Goal: Task Accomplishment & Management: Manage account settings

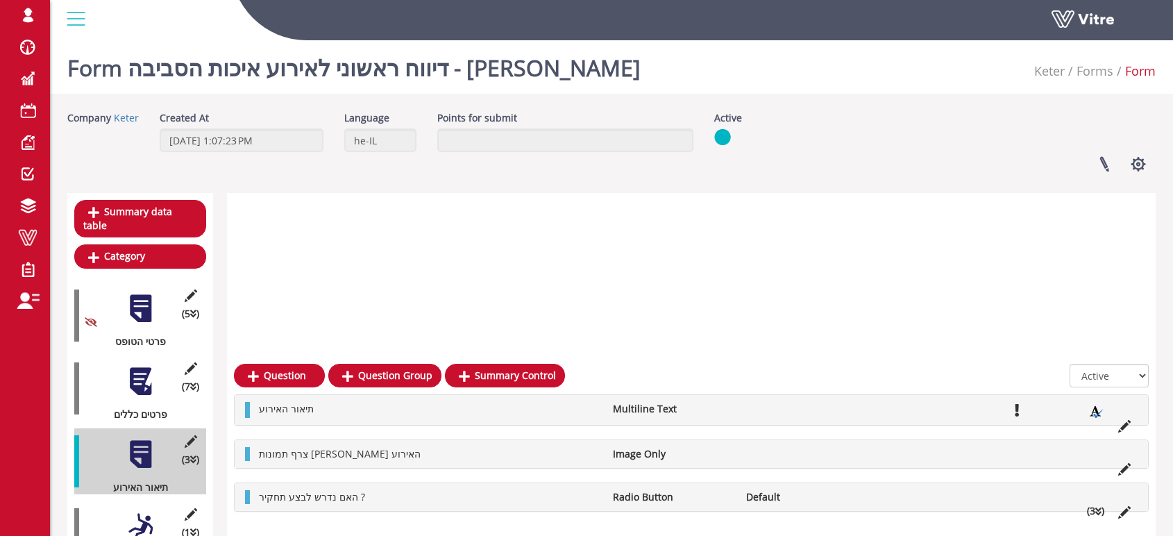
scroll to position [298, 0]
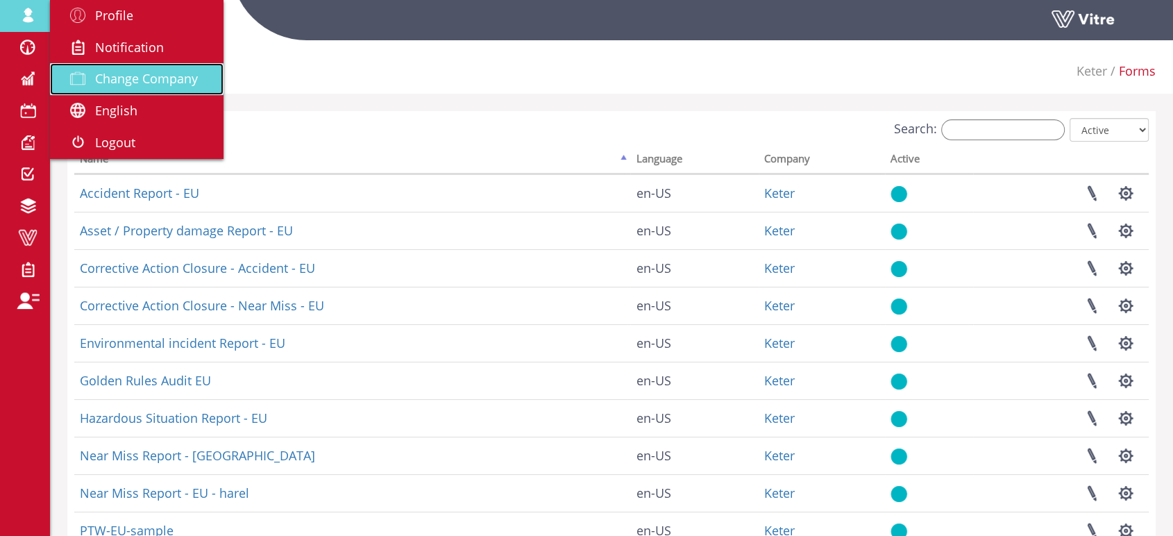
click at [126, 74] on span "Change Company" at bounding box center [146, 78] width 103 height 17
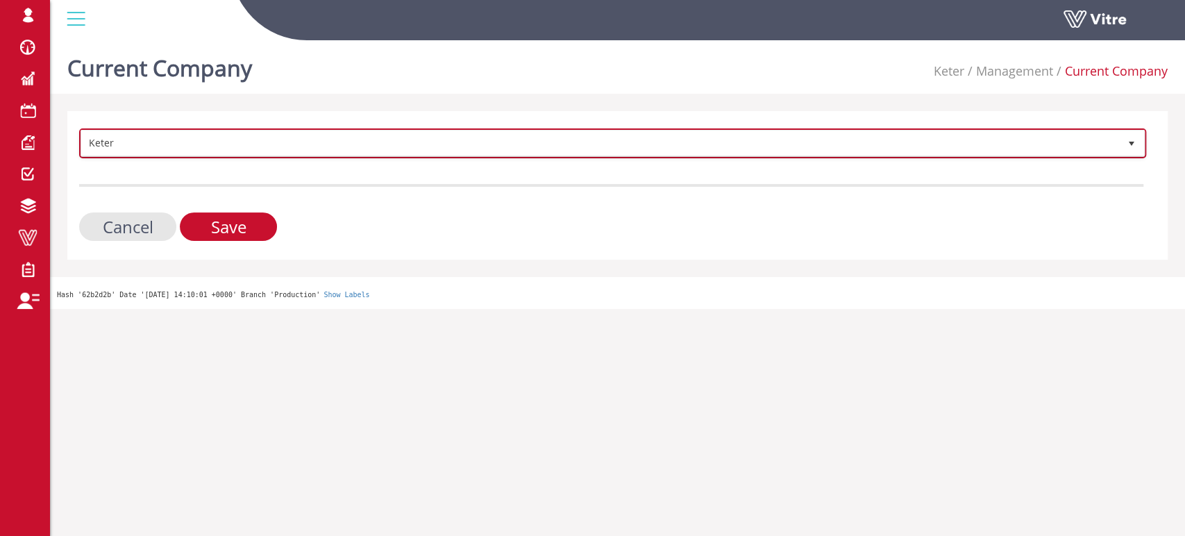
click at [254, 140] on span "Keter" at bounding box center [600, 142] width 1038 height 25
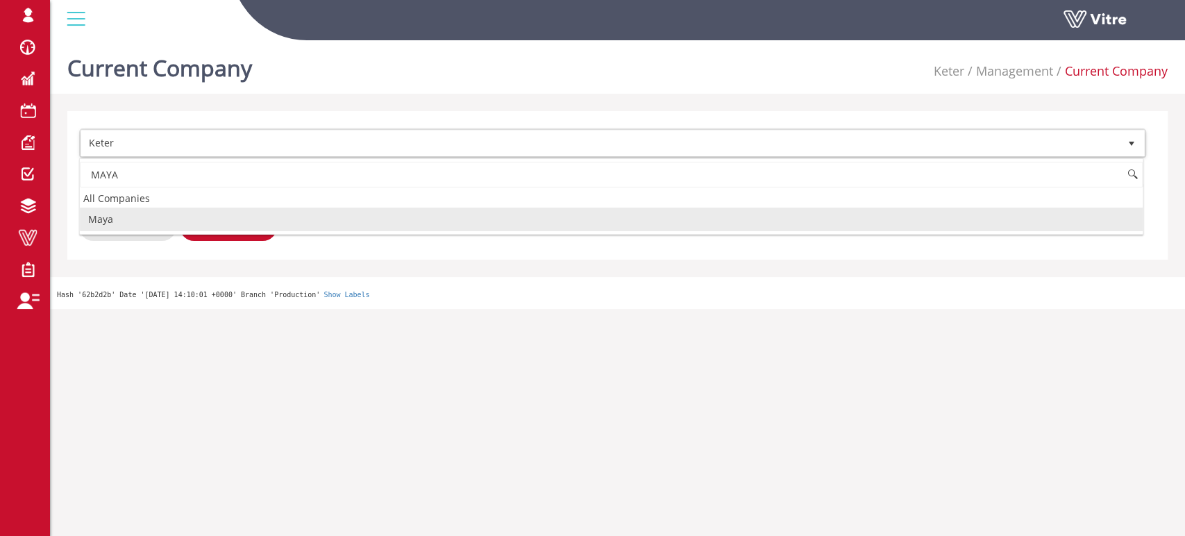
click at [115, 224] on li "Maya" at bounding box center [611, 220] width 1063 height 24
type input "MAYA"
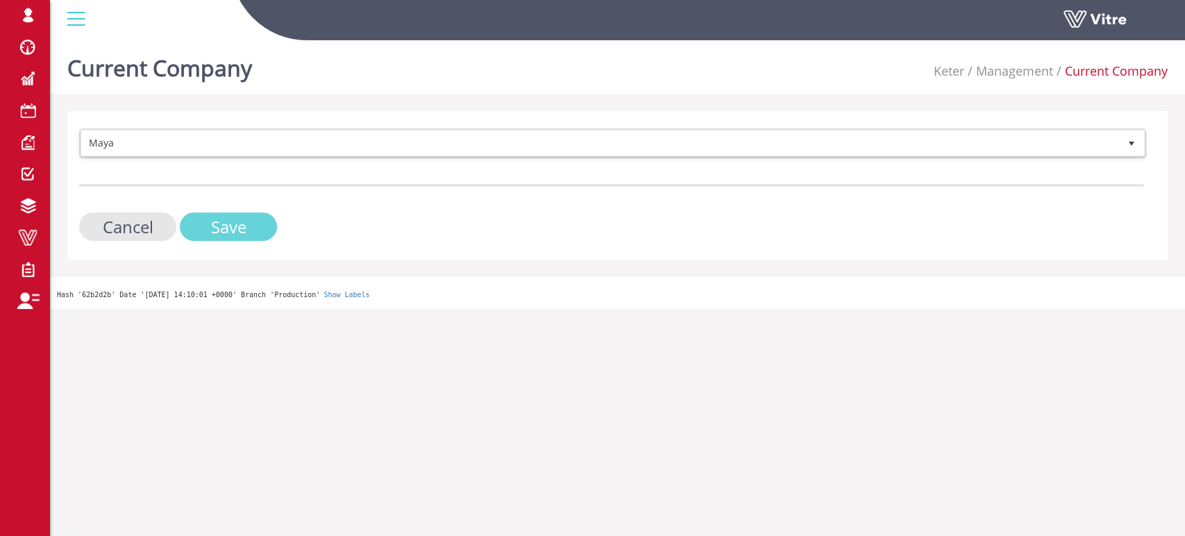
click at [228, 229] on input "Save" at bounding box center [228, 226] width 97 height 28
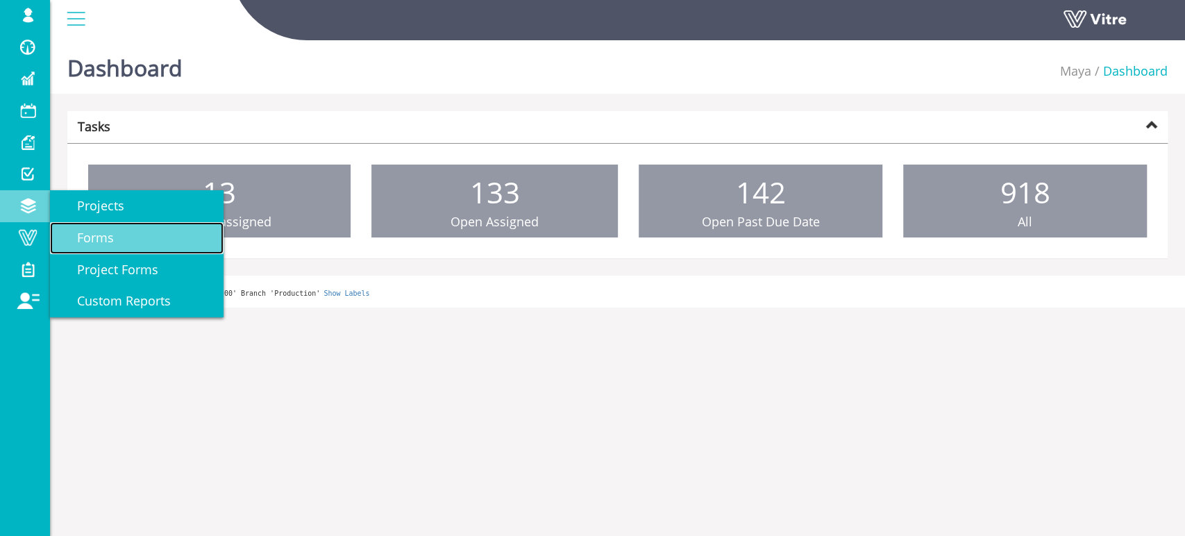
click at [83, 237] on span "Forms" at bounding box center [86, 237] width 53 height 17
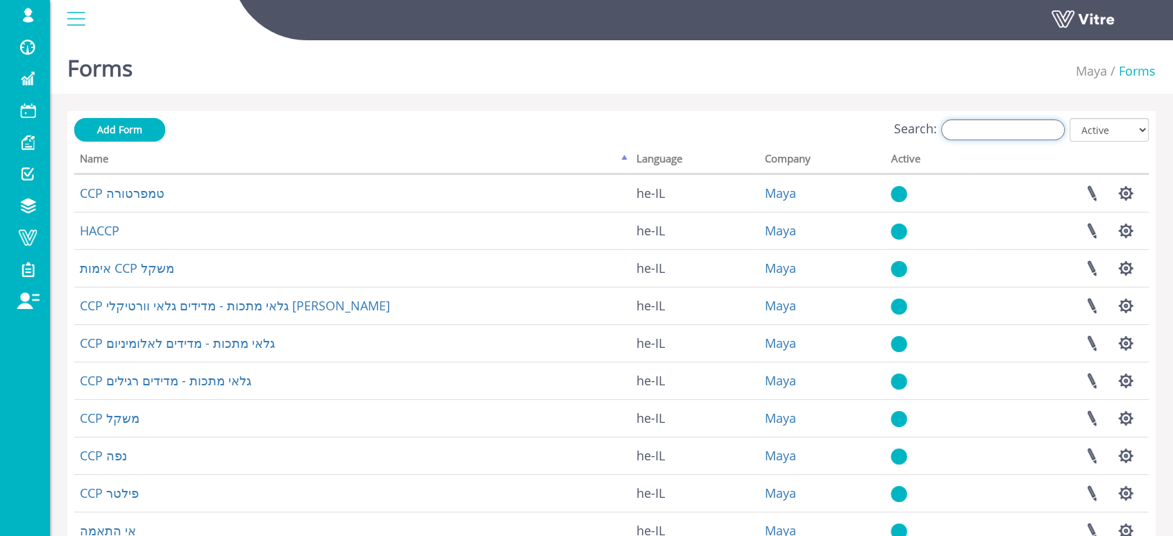
click at [994, 124] on input "Search:" at bounding box center [1003, 129] width 124 height 21
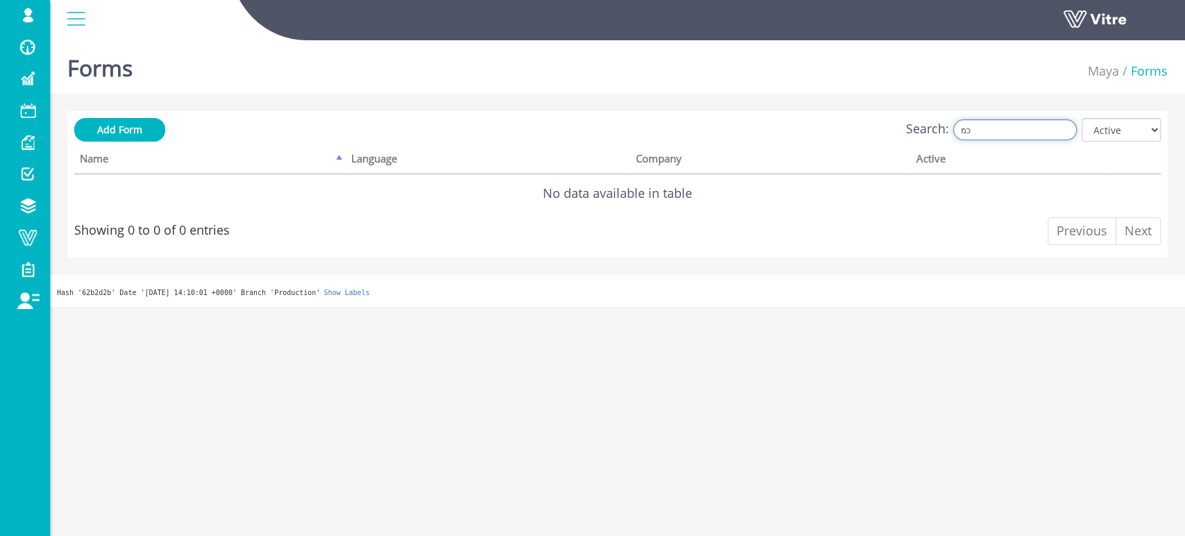
type input "כ"
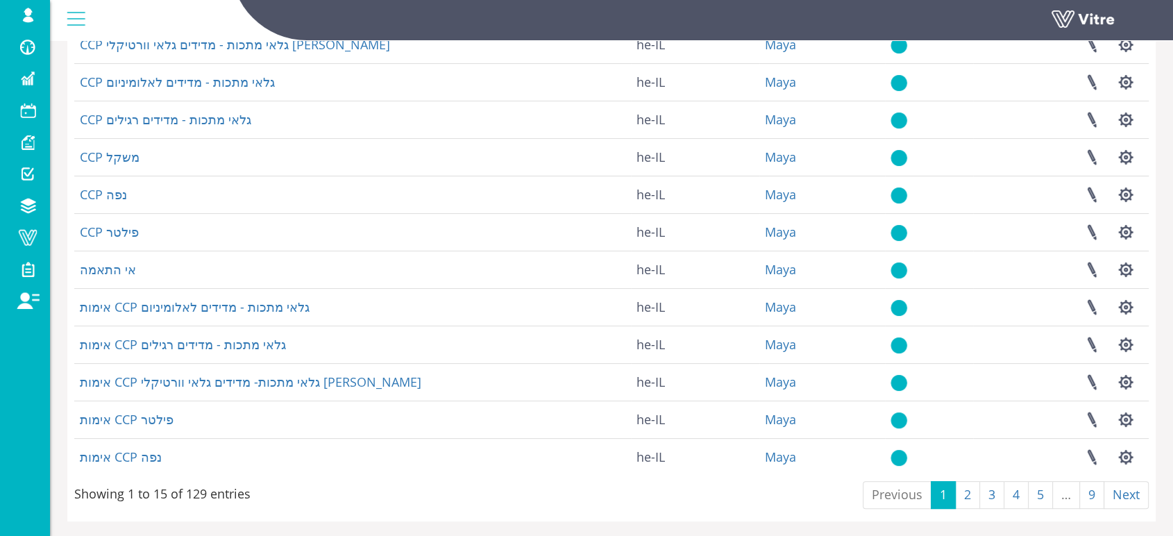
scroll to position [294, 0]
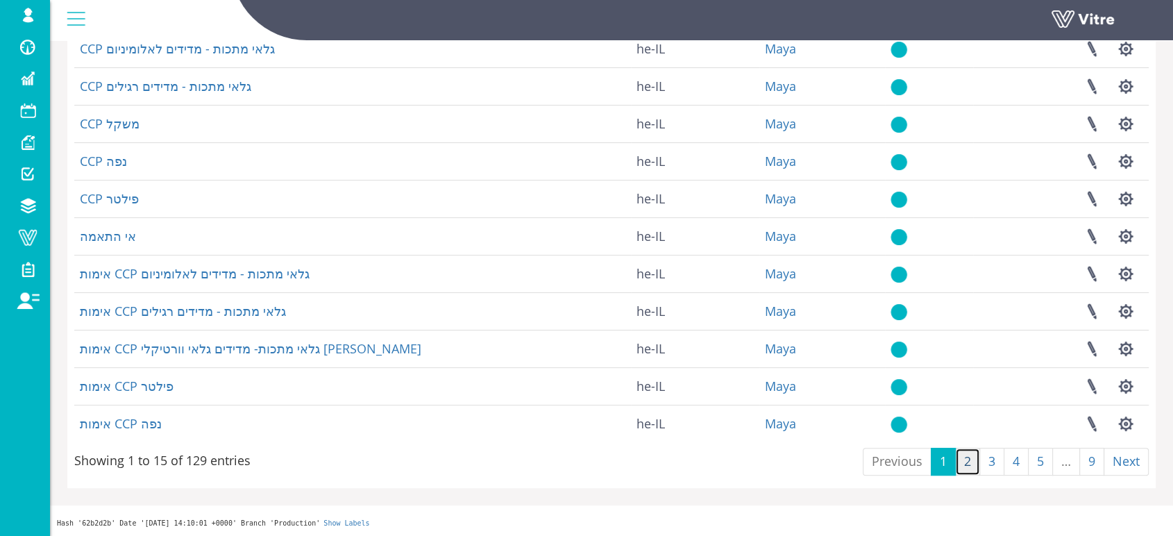
click at [968, 465] on link "2" at bounding box center [967, 462] width 25 height 28
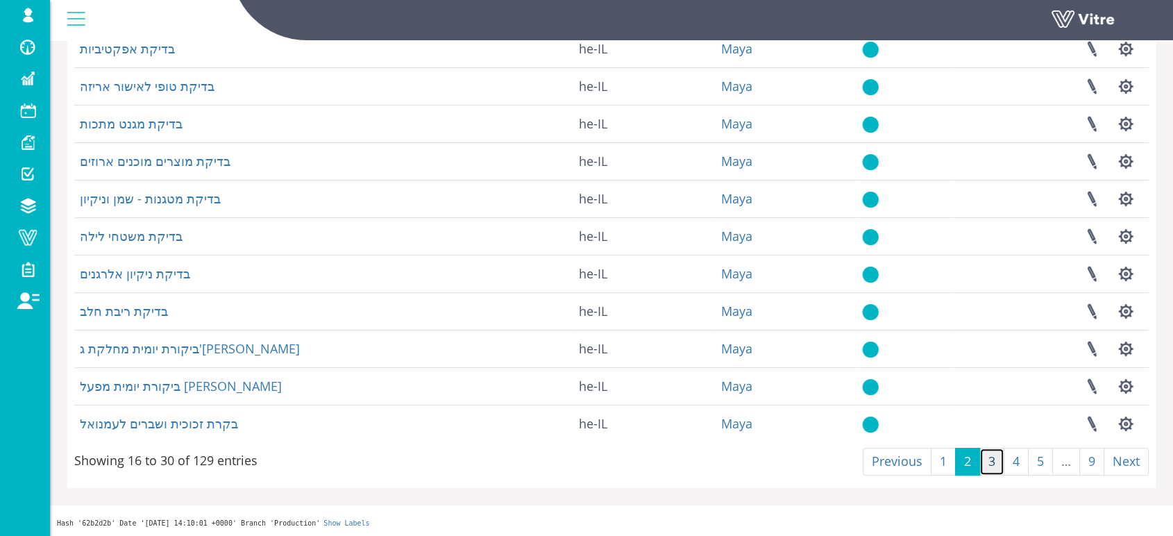
click at [987, 460] on link "3" at bounding box center [991, 462] width 25 height 28
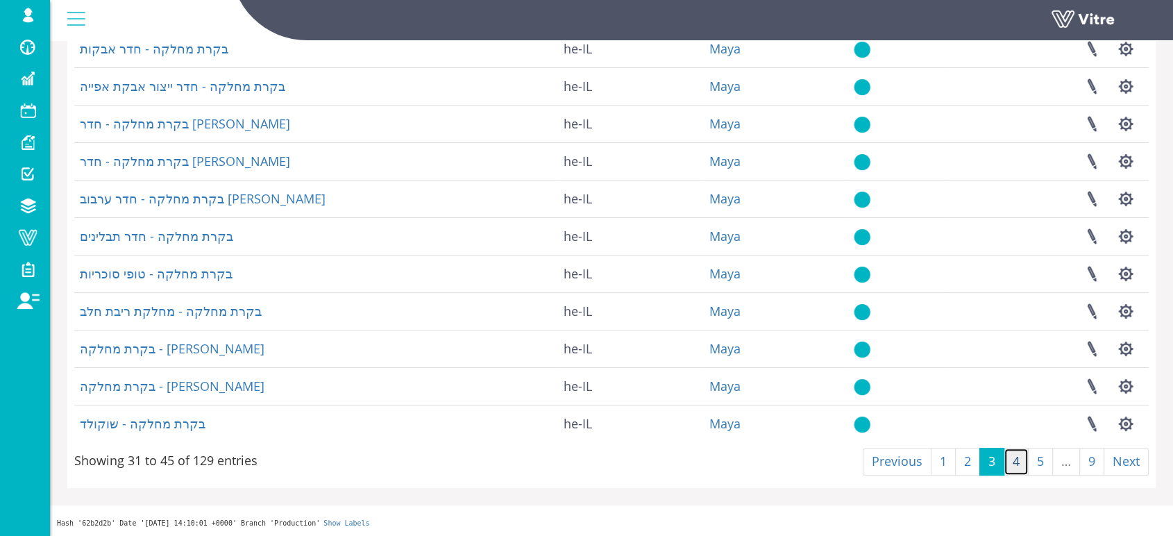
click at [1018, 460] on link "4" at bounding box center [1016, 462] width 25 height 28
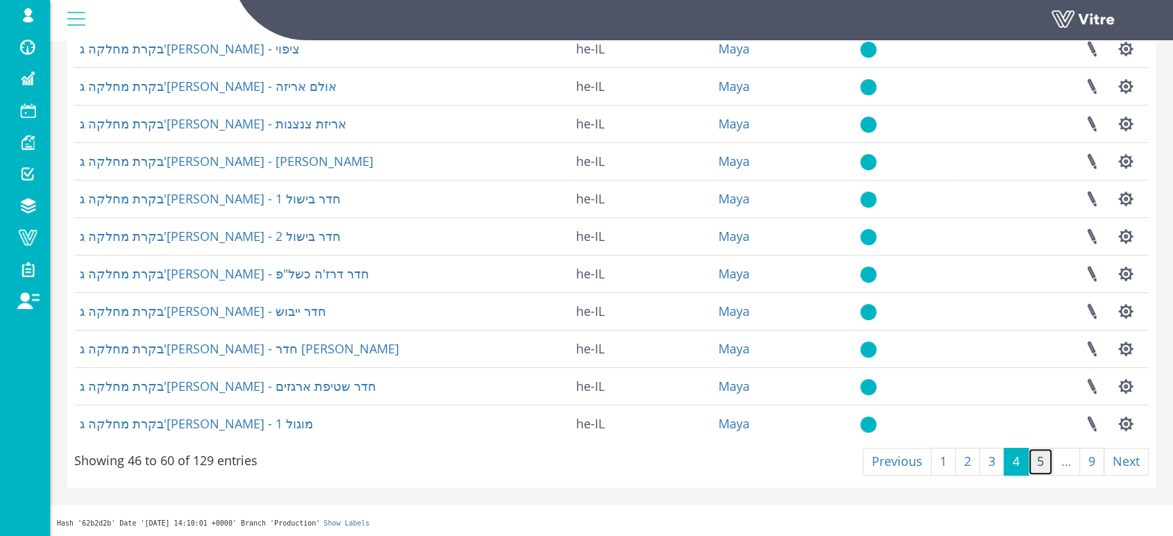
click at [1038, 464] on link "5" at bounding box center [1040, 462] width 25 height 28
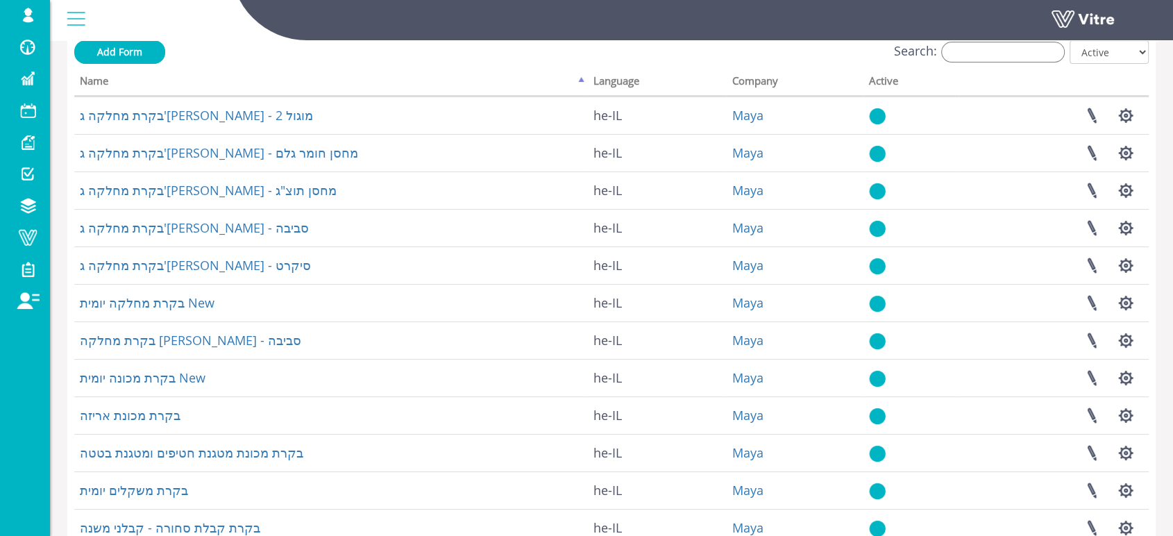
scroll to position [63, 0]
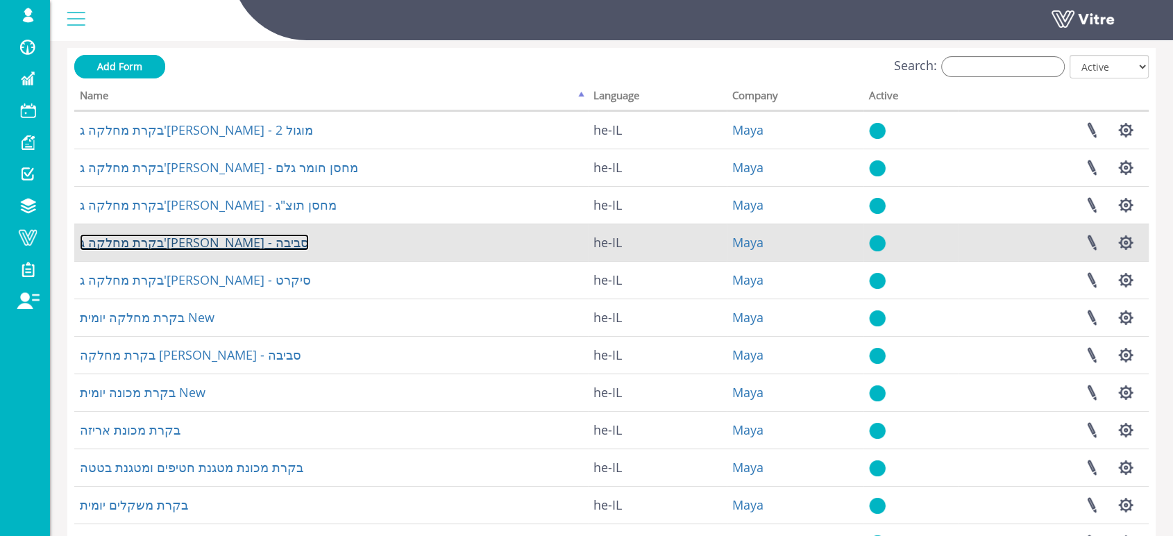
click at [151, 242] on link "בקרת מחלקה ג'לי - סביבה" at bounding box center [194, 242] width 229 height 17
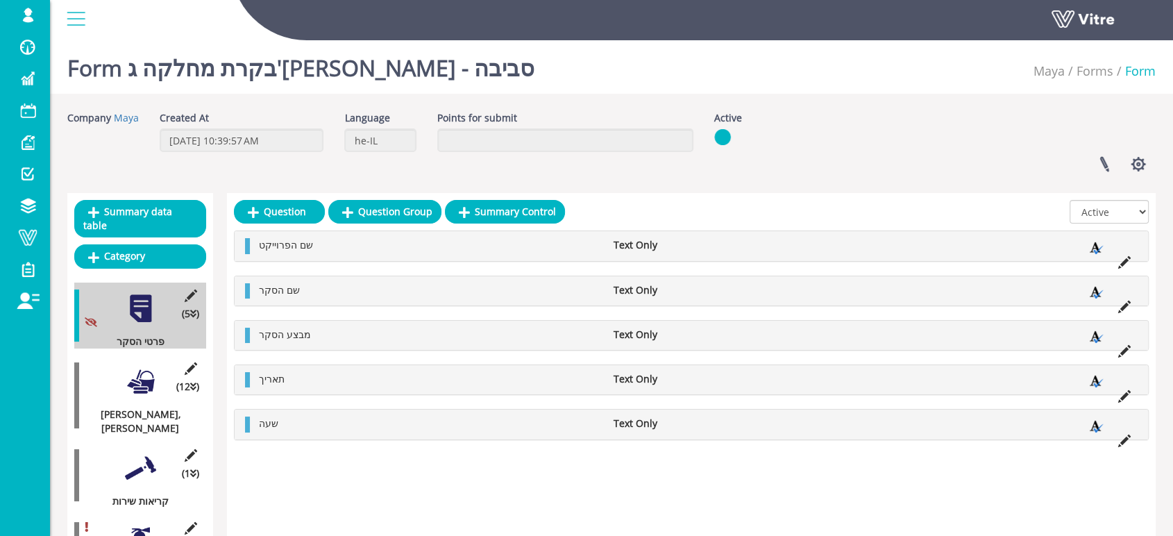
click at [140, 370] on div at bounding box center [140, 381] width 31 height 31
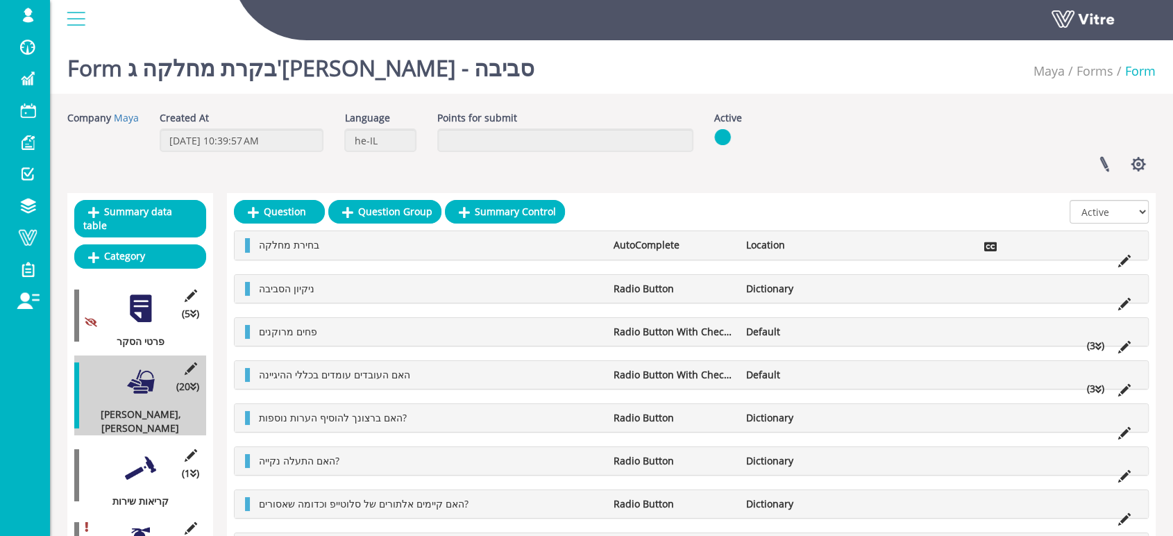
drag, startPoint x: 147, startPoint y: 443, endPoint x: 138, endPoint y: 444, distance: 9.1
click at [146, 453] on div at bounding box center [140, 468] width 31 height 31
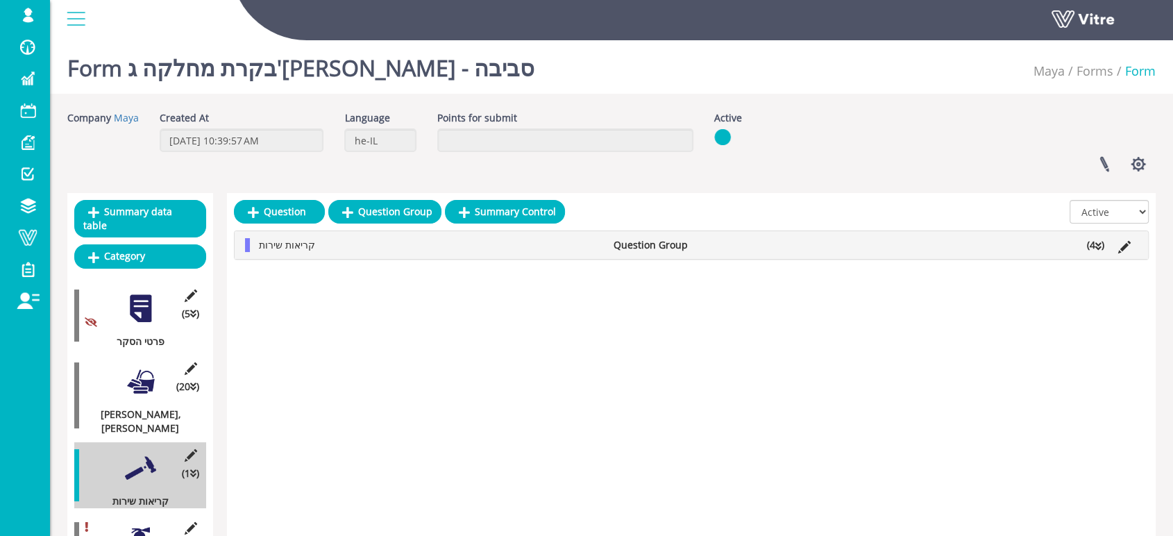
click at [144, 525] on div at bounding box center [140, 540] width 31 height 31
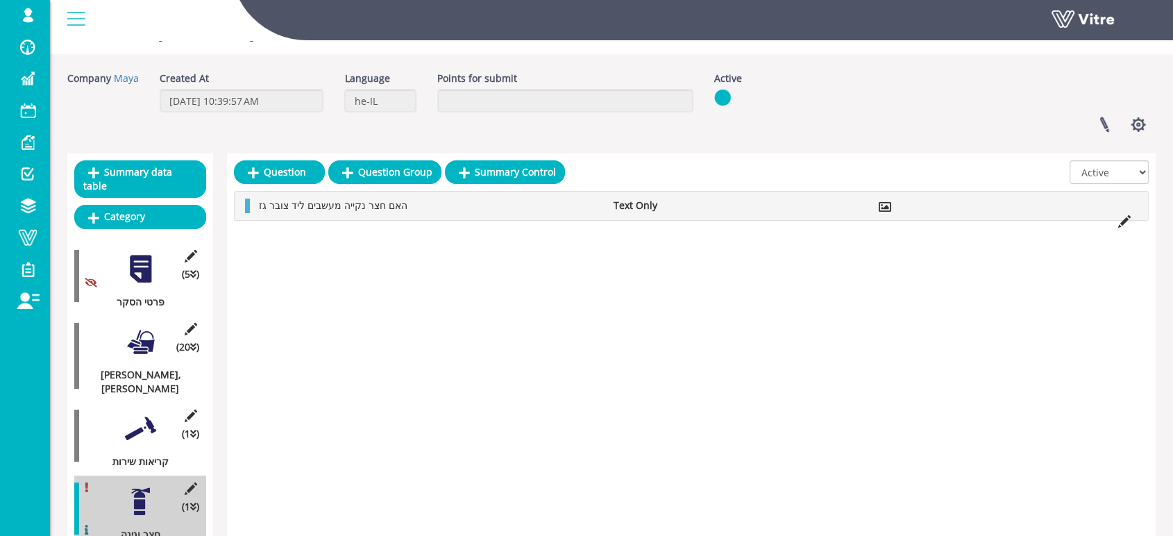
scroll to position [79, 0]
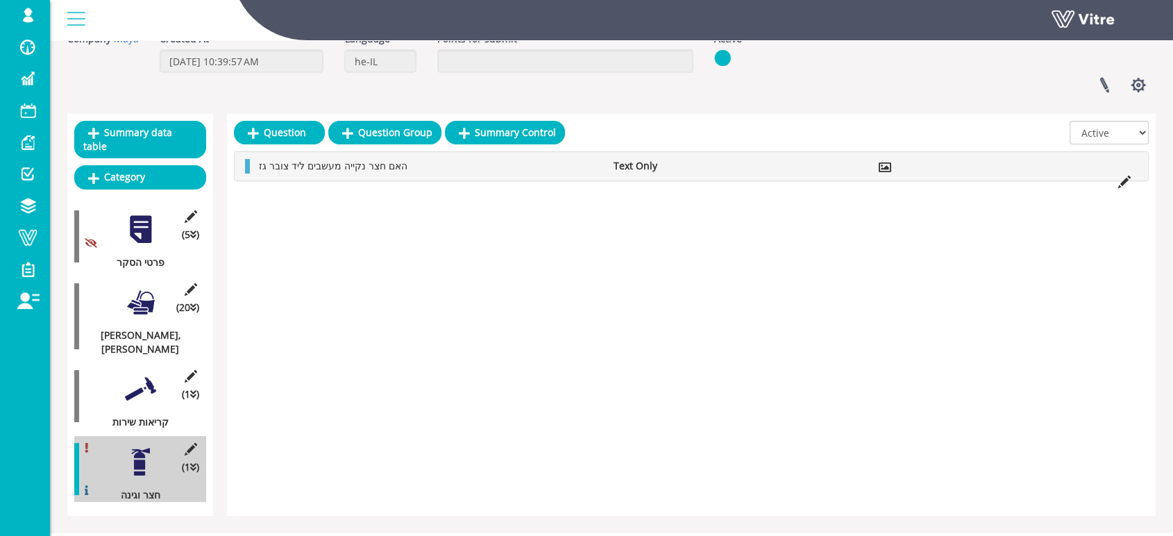
click at [142, 287] on div at bounding box center [140, 302] width 31 height 31
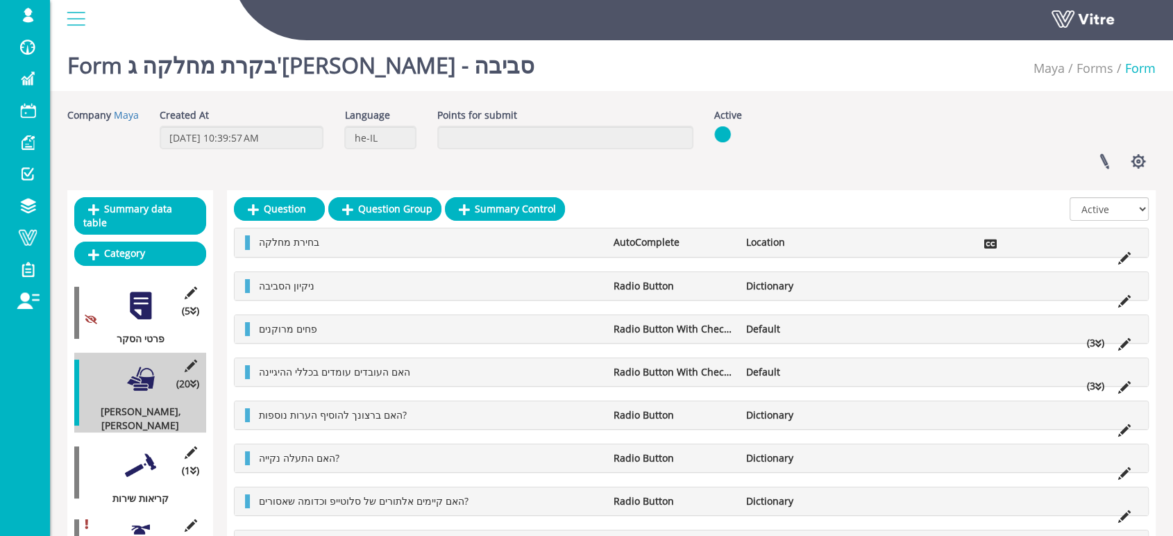
scroll to position [0, 0]
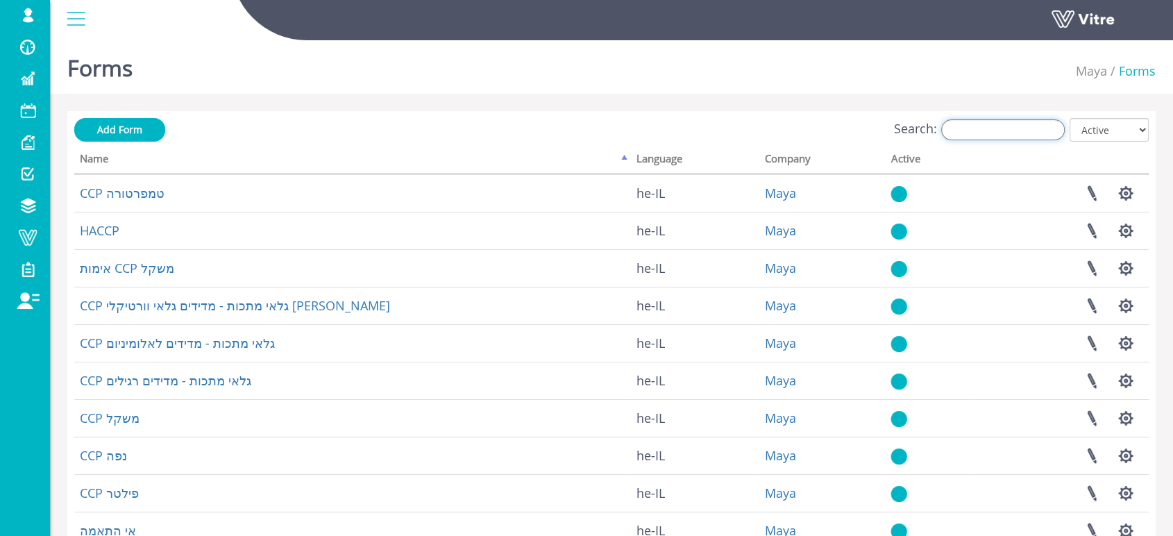
click at [1023, 127] on input "Search:" at bounding box center [1003, 129] width 124 height 21
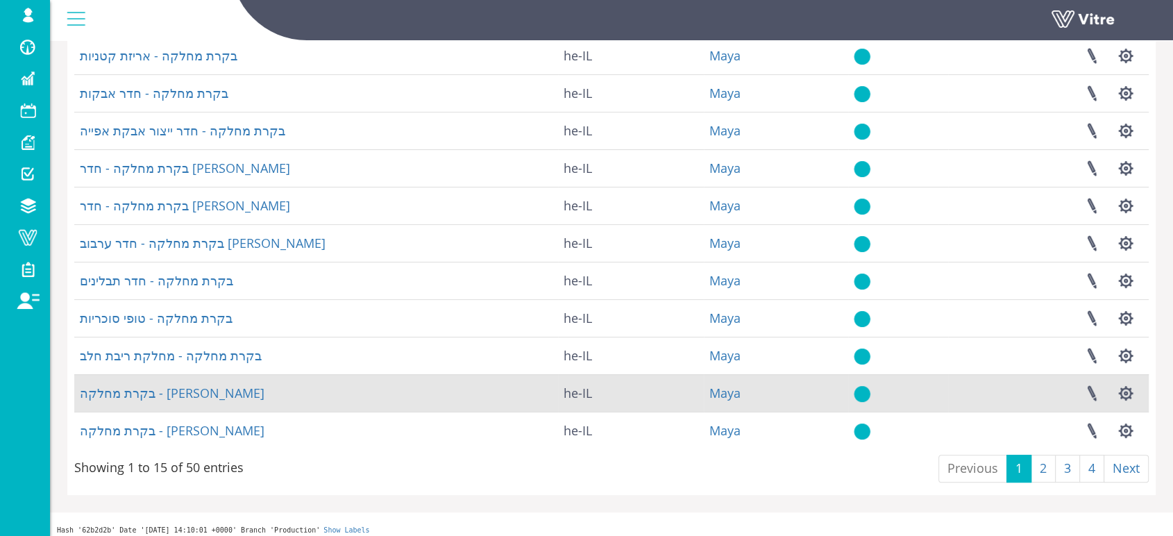
scroll to position [294, 0]
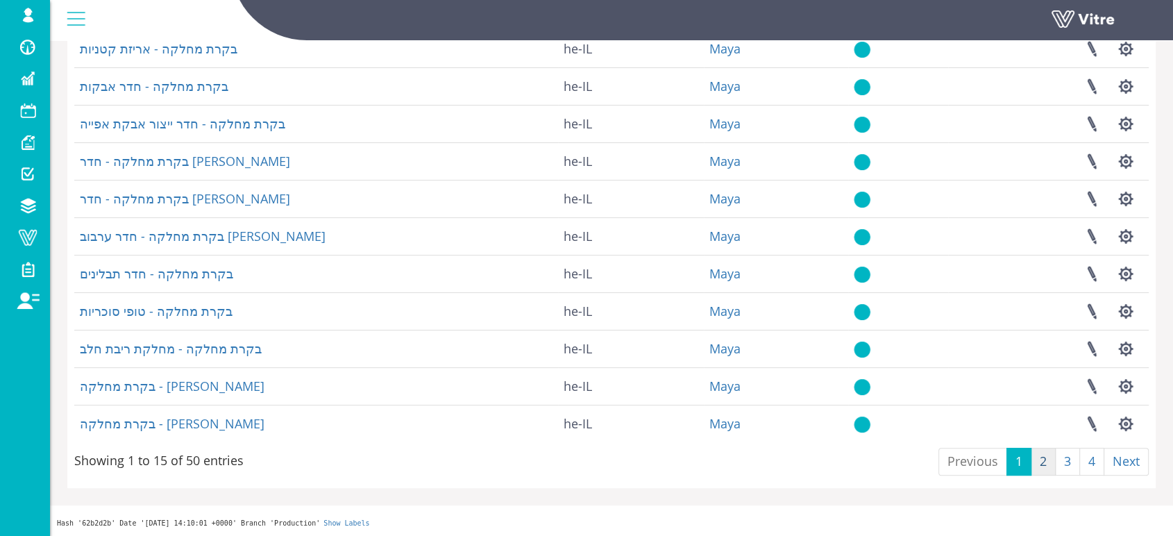
type input "בקרת"
click at [1042, 462] on link "2" at bounding box center [1043, 462] width 25 height 28
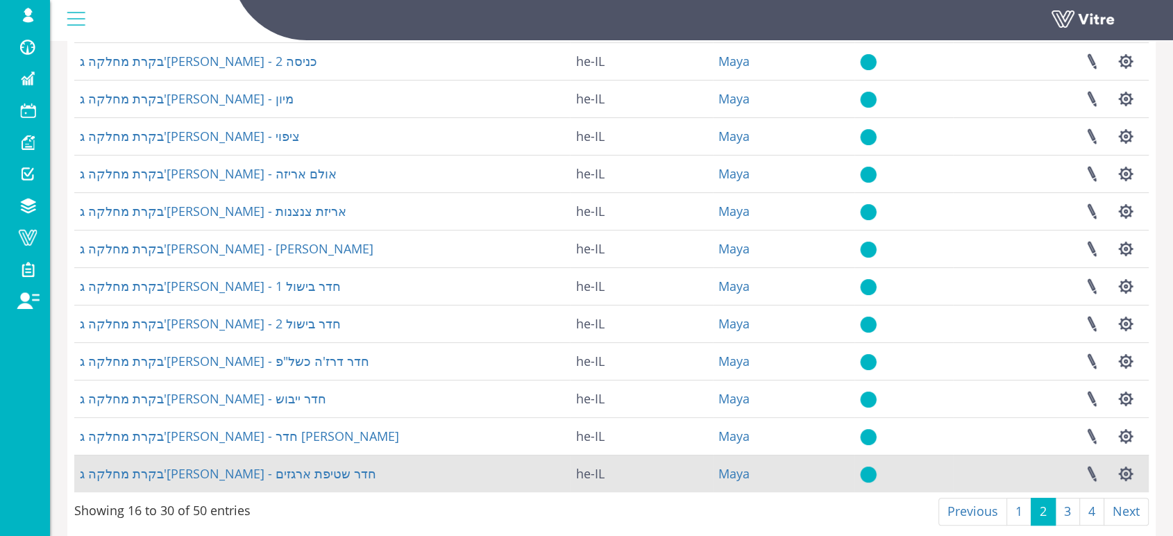
scroll to position [217, 0]
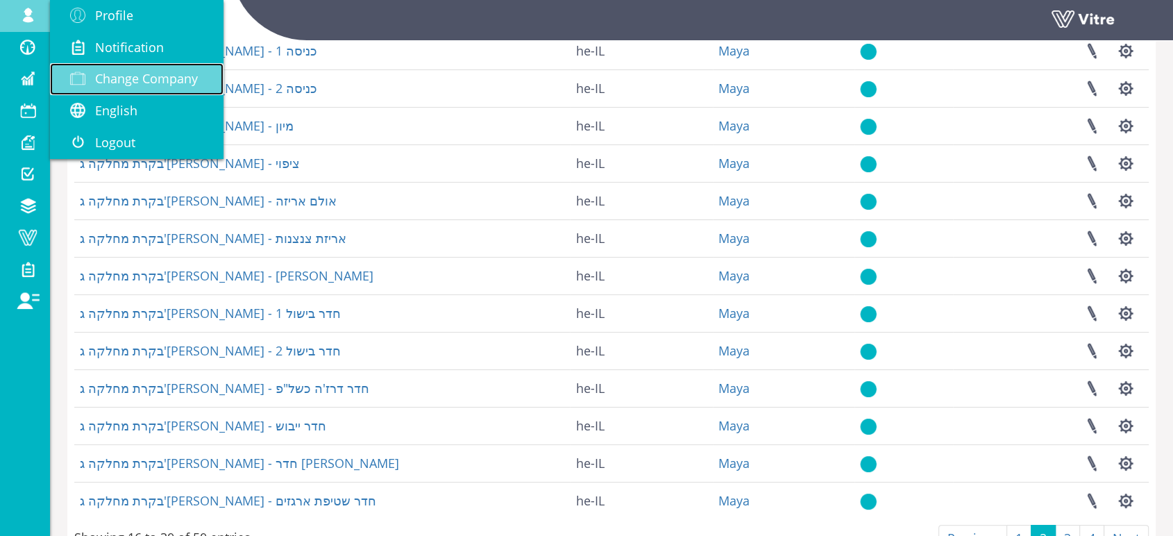
click at [122, 79] on span "Change Company" at bounding box center [146, 78] width 103 height 17
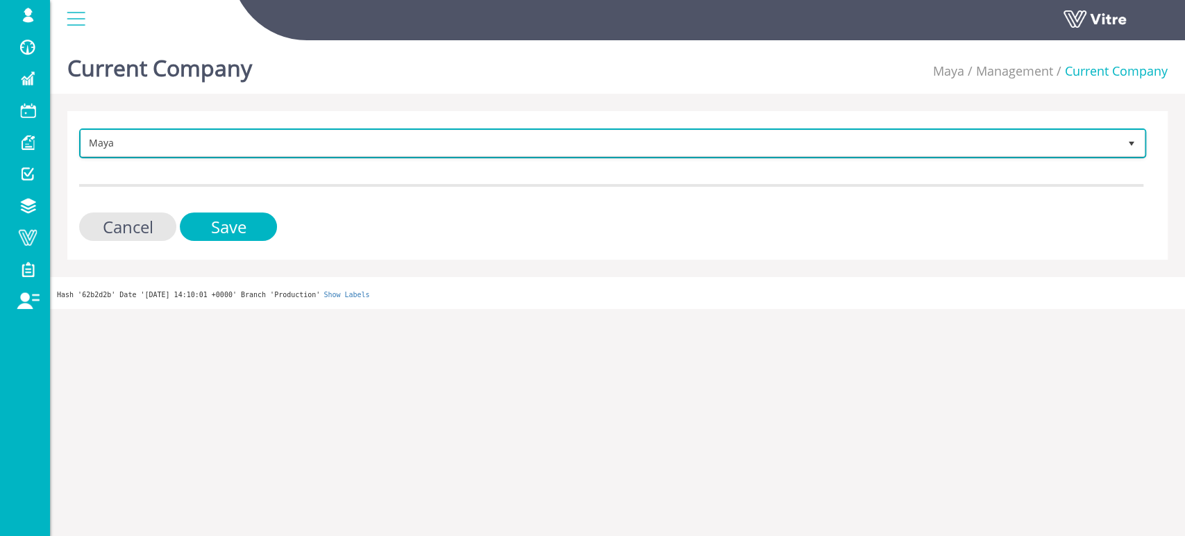
click at [165, 137] on span "Maya" at bounding box center [600, 142] width 1038 height 25
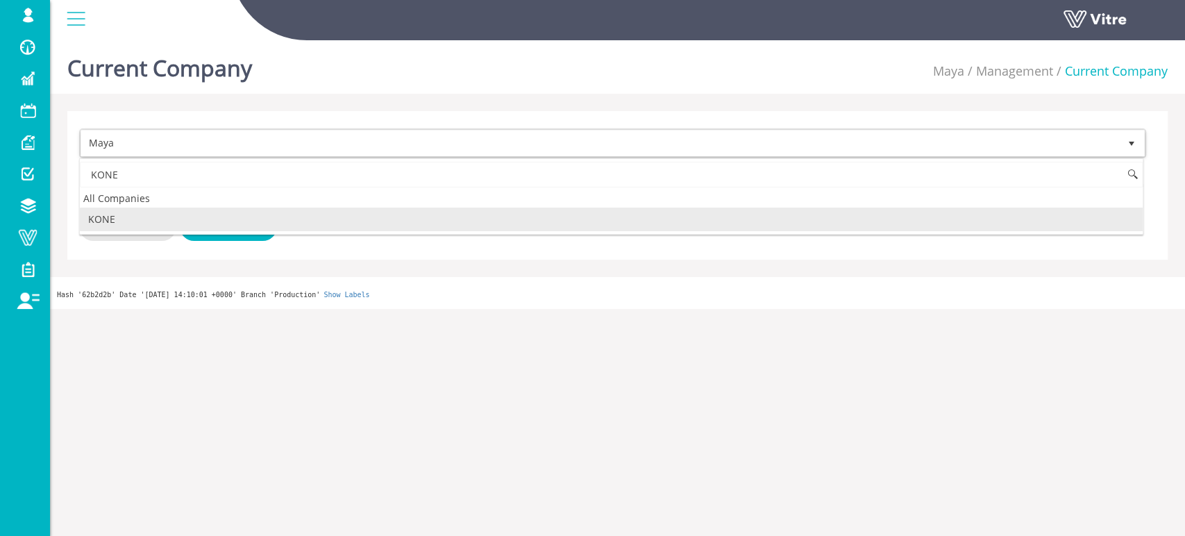
click at [112, 221] on li "KONE" at bounding box center [611, 220] width 1063 height 24
type input "KONE"
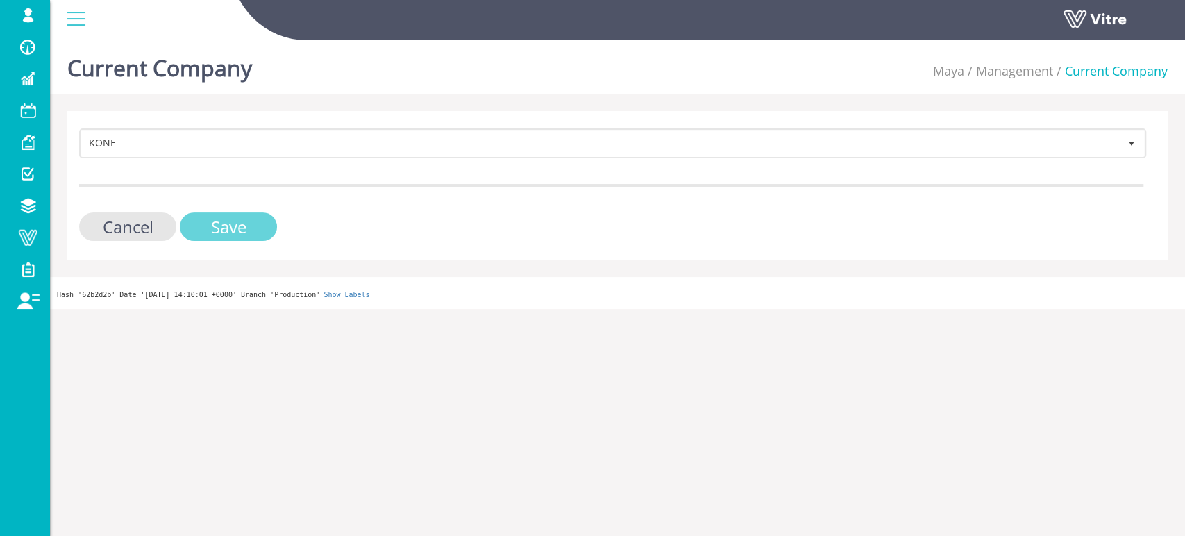
click at [204, 224] on input "Save" at bounding box center [228, 226] width 97 height 28
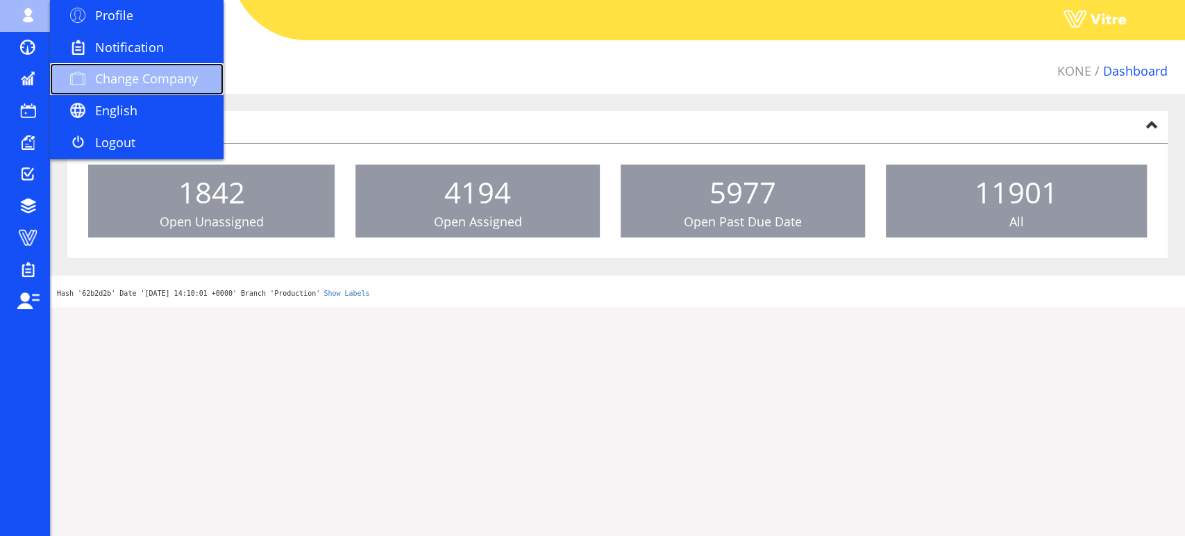
click at [169, 69] on link "Change Company" at bounding box center [137, 79] width 174 height 32
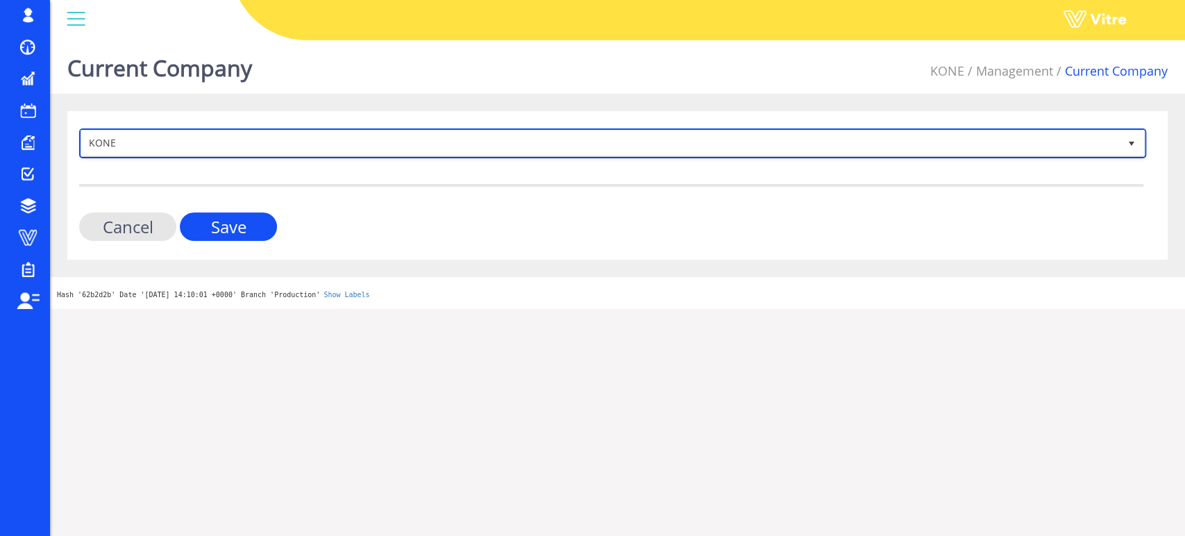
click at [542, 146] on span "KONE" at bounding box center [600, 142] width 1038 height 25
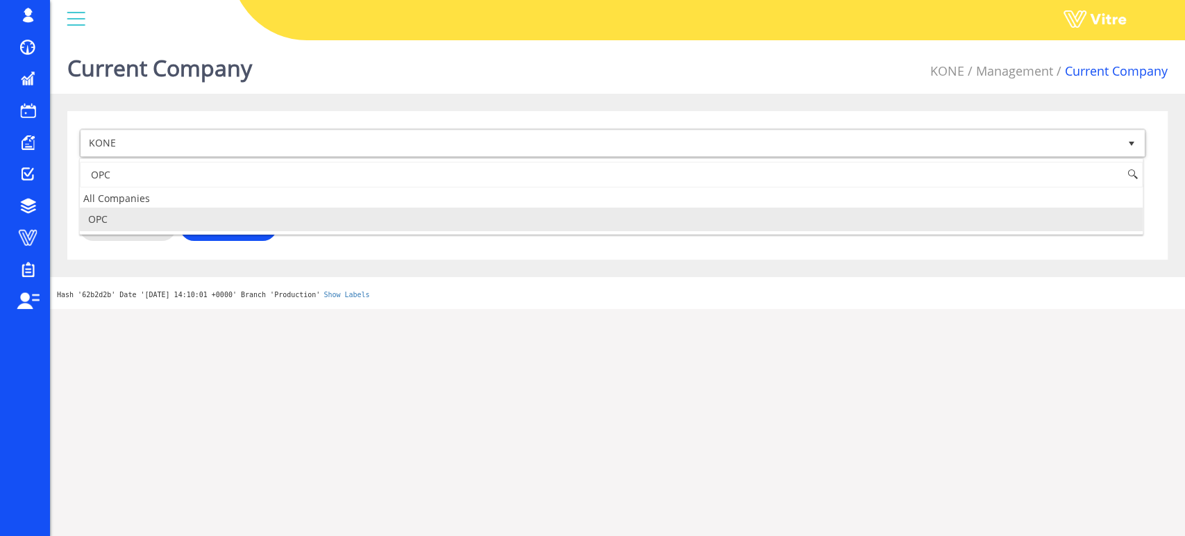
click at [193, 219] on li "OPC" at bounding box center [611, 220] width 1063 height 24
type input "OPC"
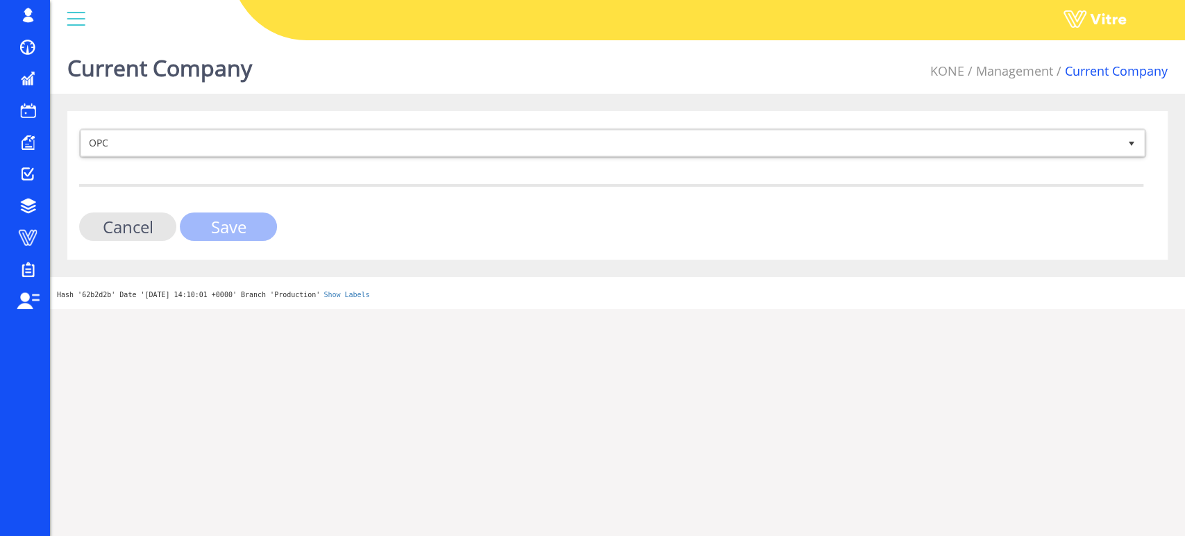
click at [249, 226] on input "Save" at bounding box center [228, 226] width 97 height 28
